Goal: Book appointment/travel/reservation

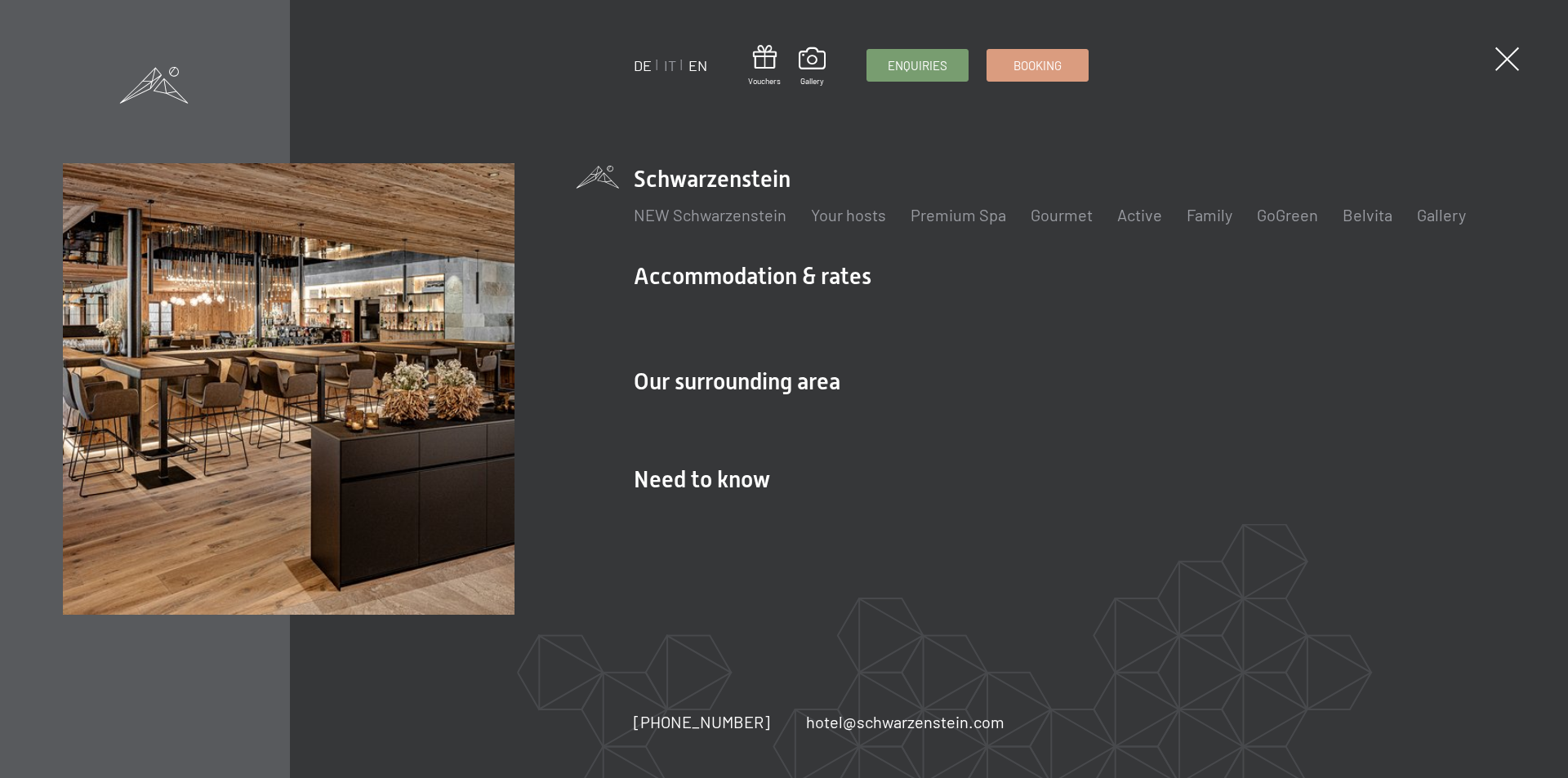
click at [636, 66] on link "DE" at bounding box center [643, 65] width 18 height 18
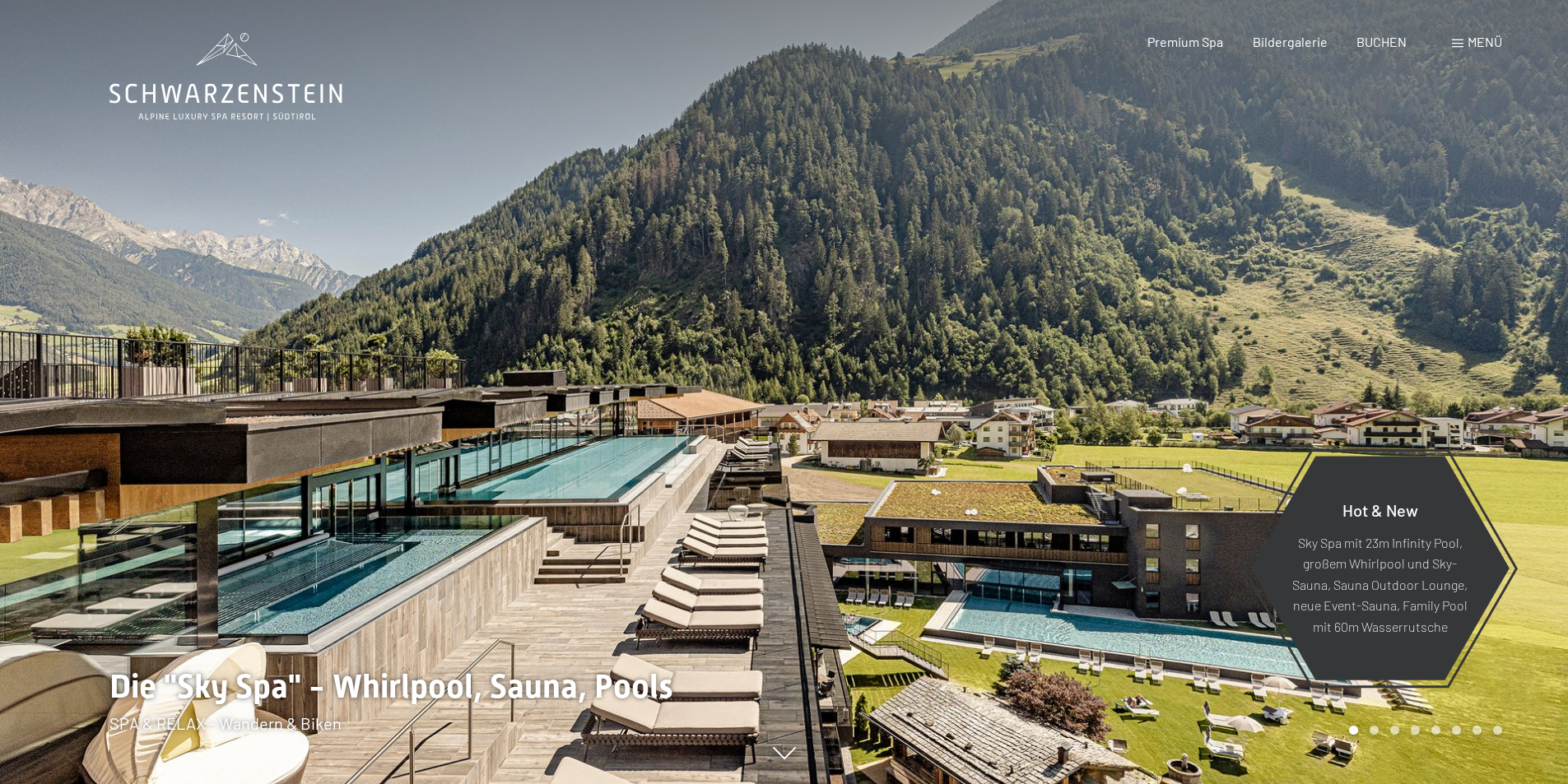
click at [1493, 39] on span "Menü" at bounding box center [1484, 41] width 34 height 16
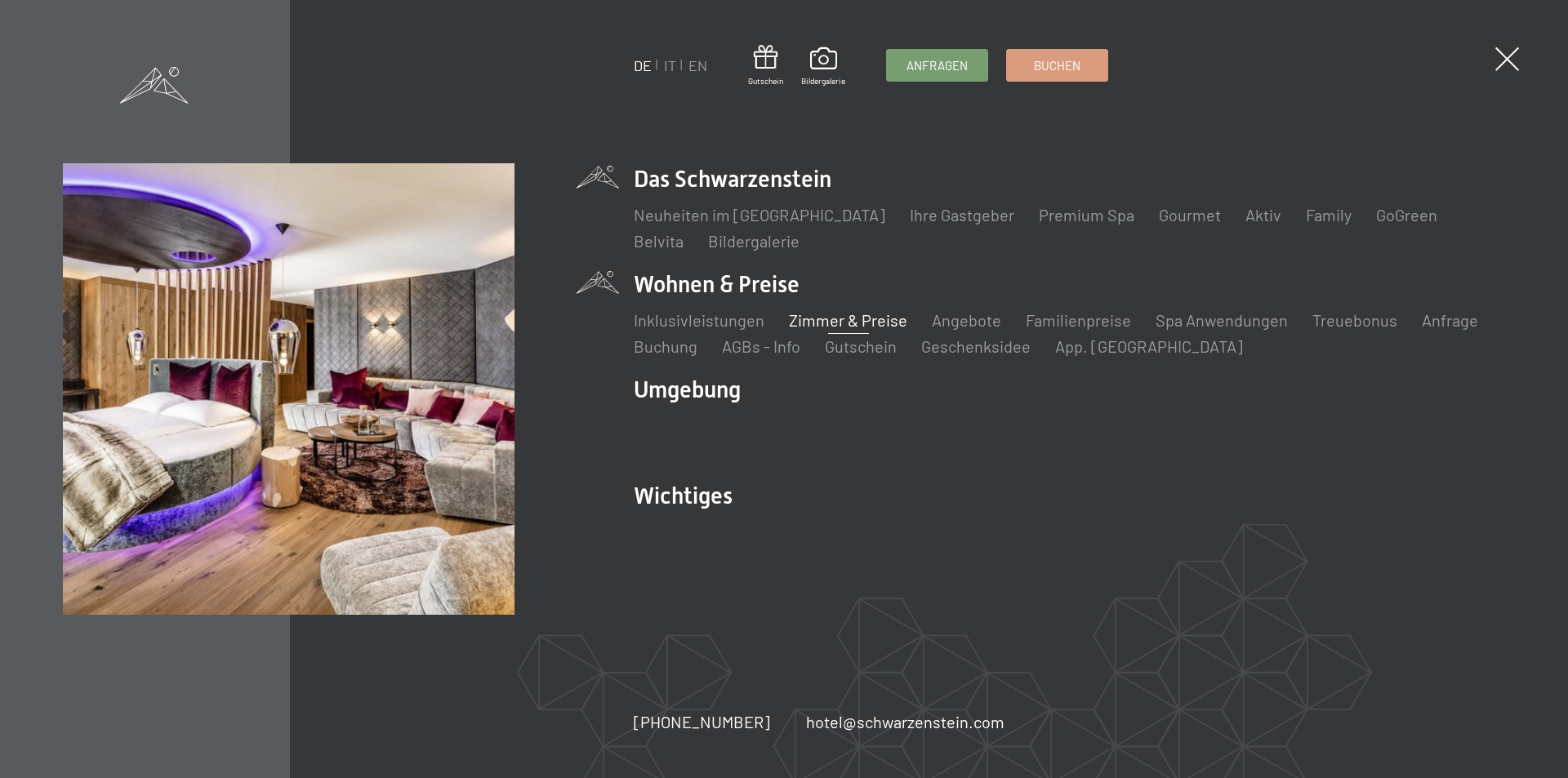
click at [835, 318] on link "Zimmer & Preise" at bounding box center [848, 320] width 118 height 19
